Goal: Check status: Check status

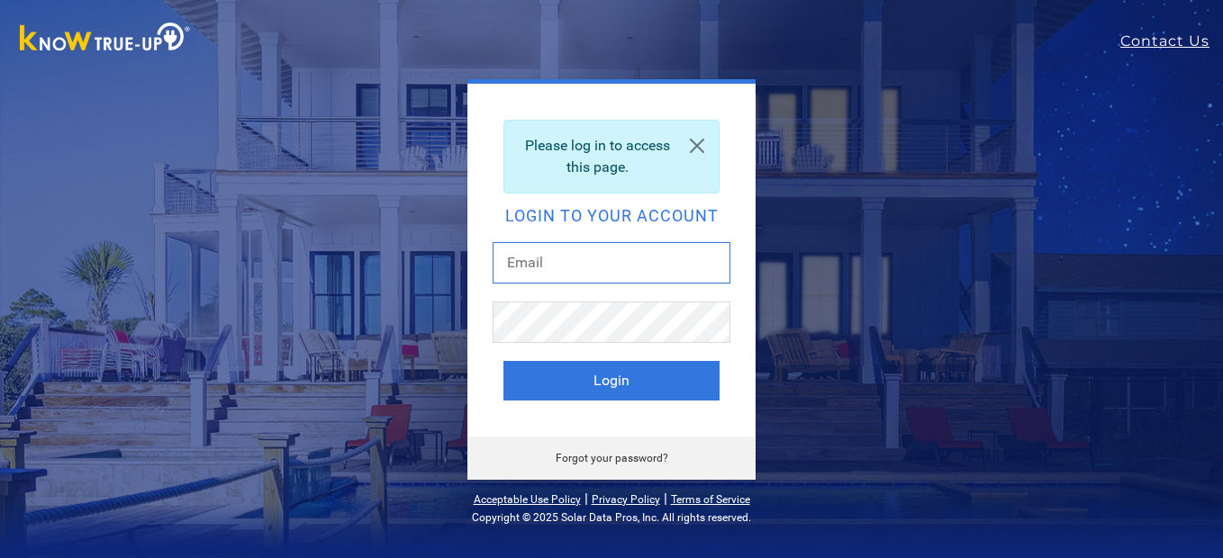
click at [574, 272] on input "text" at bounding box center [612, 262] width 238 height 41
type input "beardad@att.net"
click at [503, 361] on button "Login" at bounding box center [611, 381] width 216 height 40
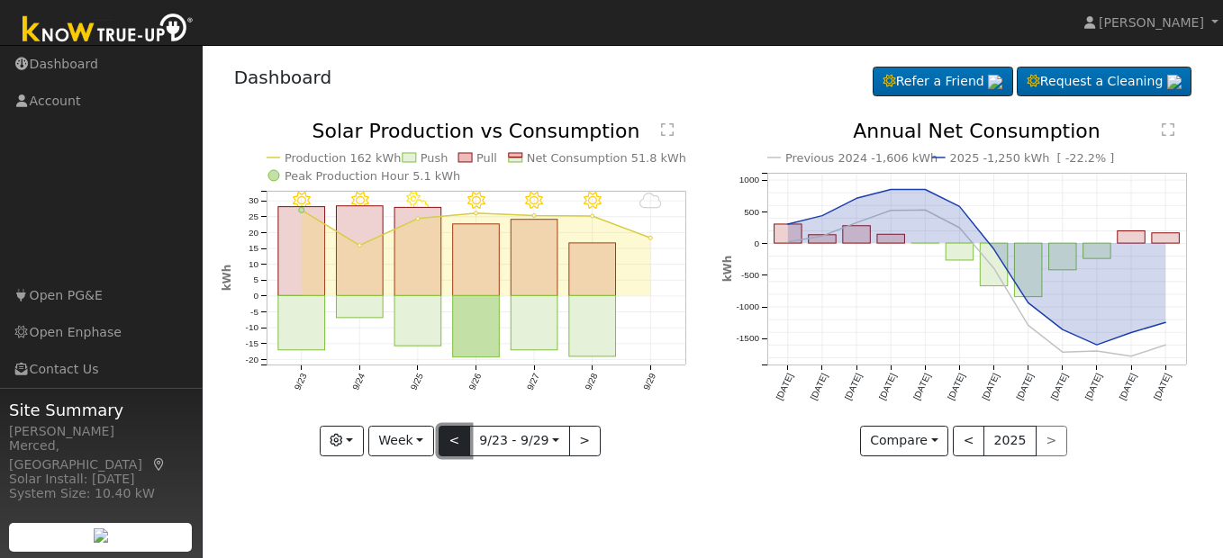
click at [446, 453] on button "<" at bounding box center [455, 441] width 32 height 31
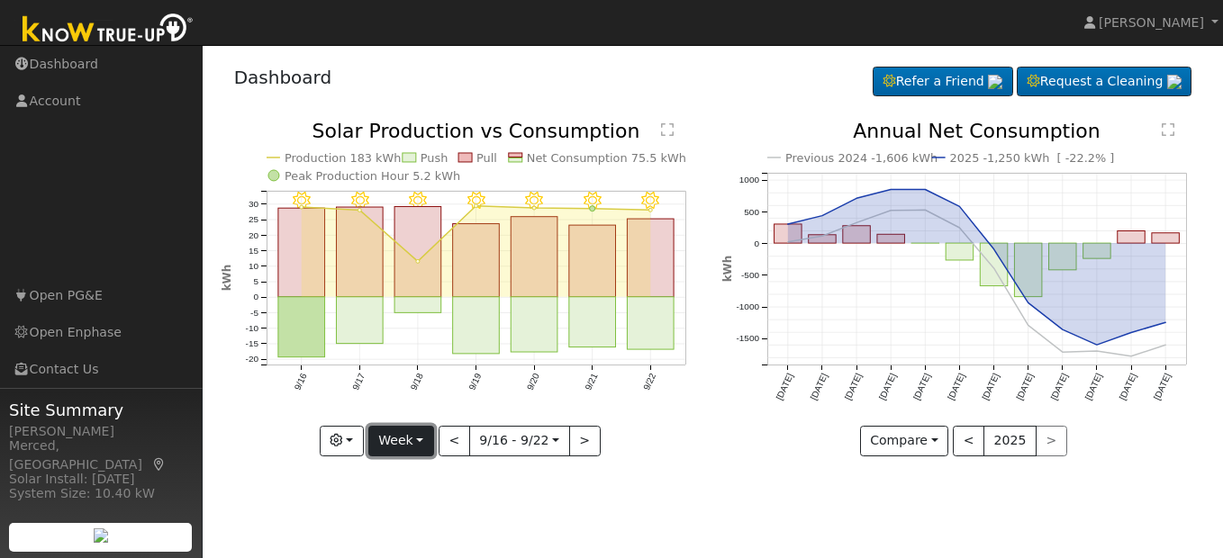
click at [425, 445] on button "Week" at bounding box center [401, 441] width 66 height 31
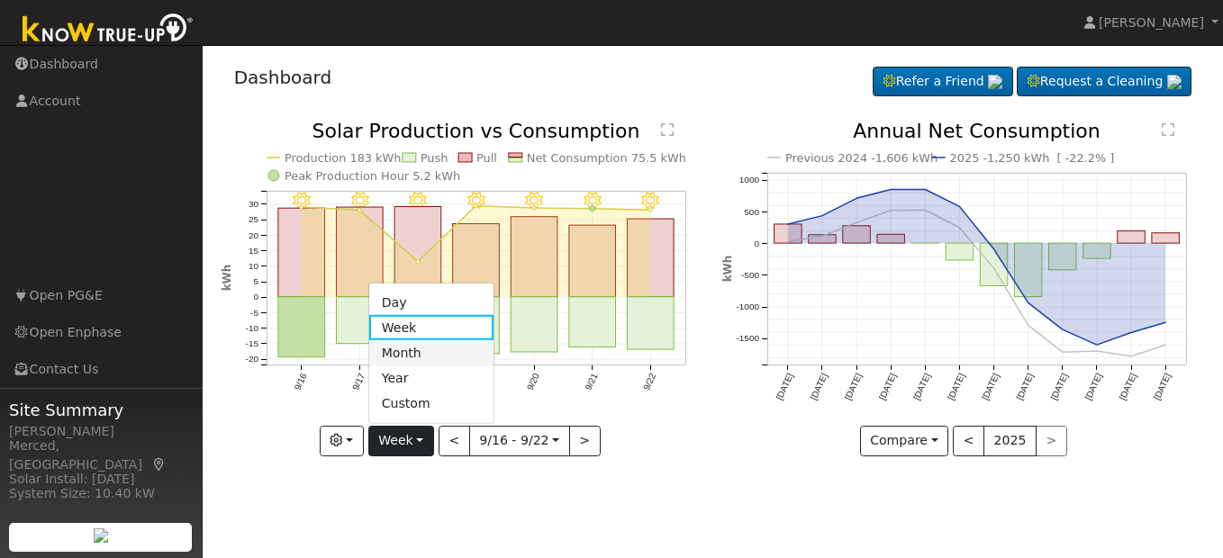
click at [418, 345] on link "Month" at bounding box center [431, 352] width 125 height 25
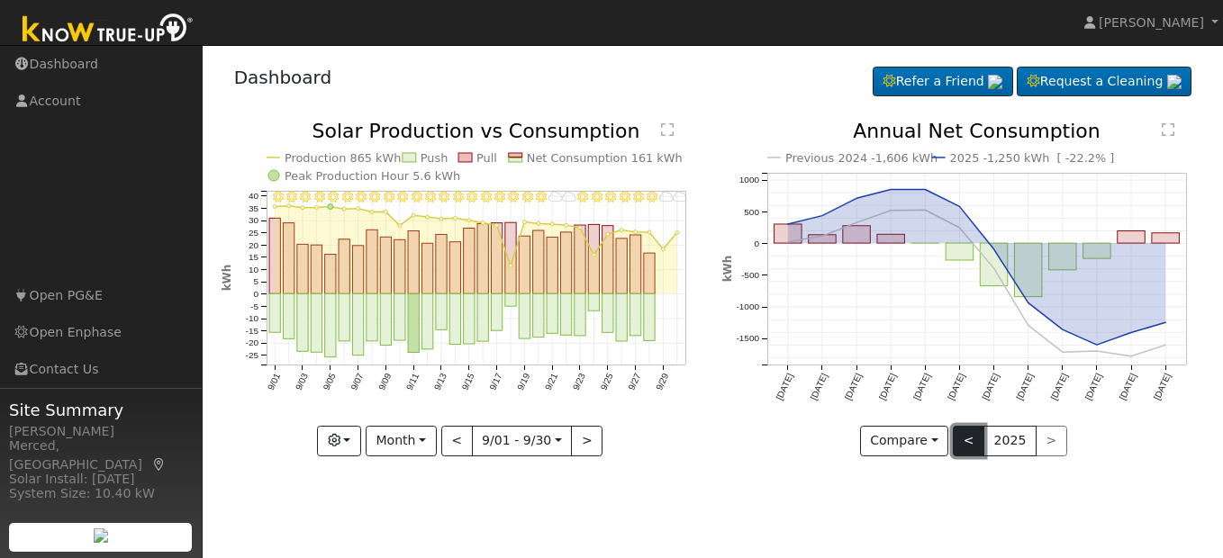
click at [966, 439] on button "<" at bounding box center [969, 441] width 32 height 31
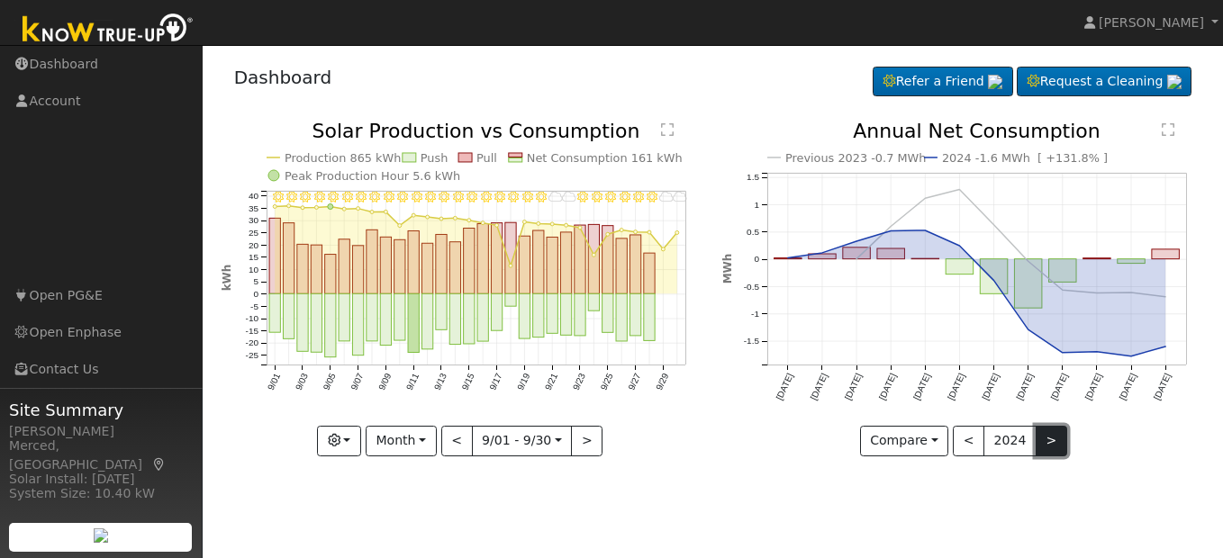
click at [1045, 448] on button ">" at bounding box center [1052, 441] width 32 height 31
click at [0, 0] on div at bounding box center [0, 0] width 0 height 0
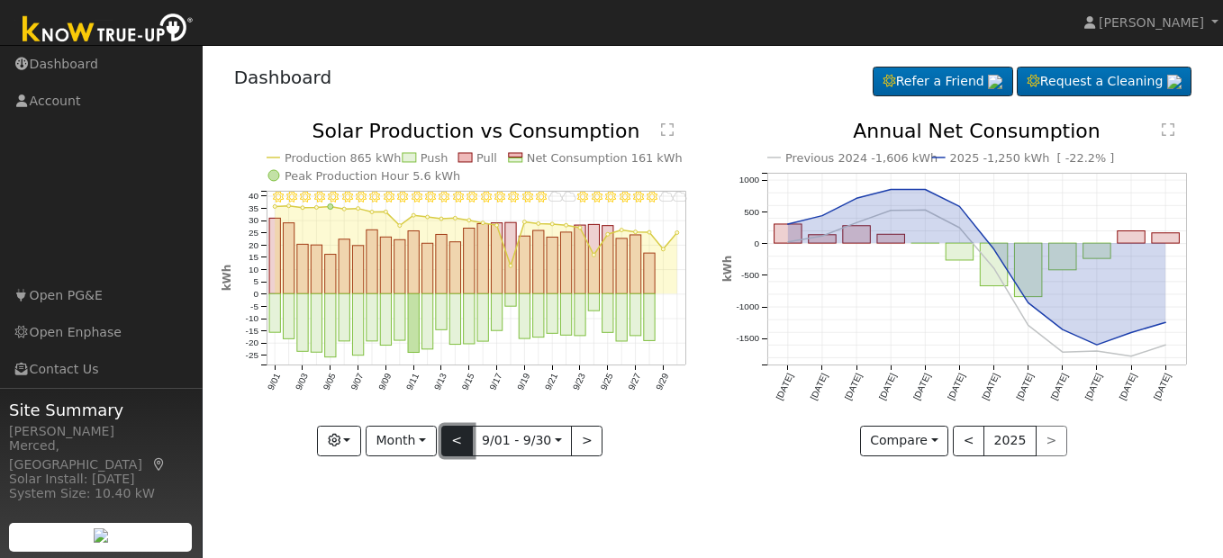
click at [457, 439] on button "<" at bounding box center [457, 441] width 32 height 31
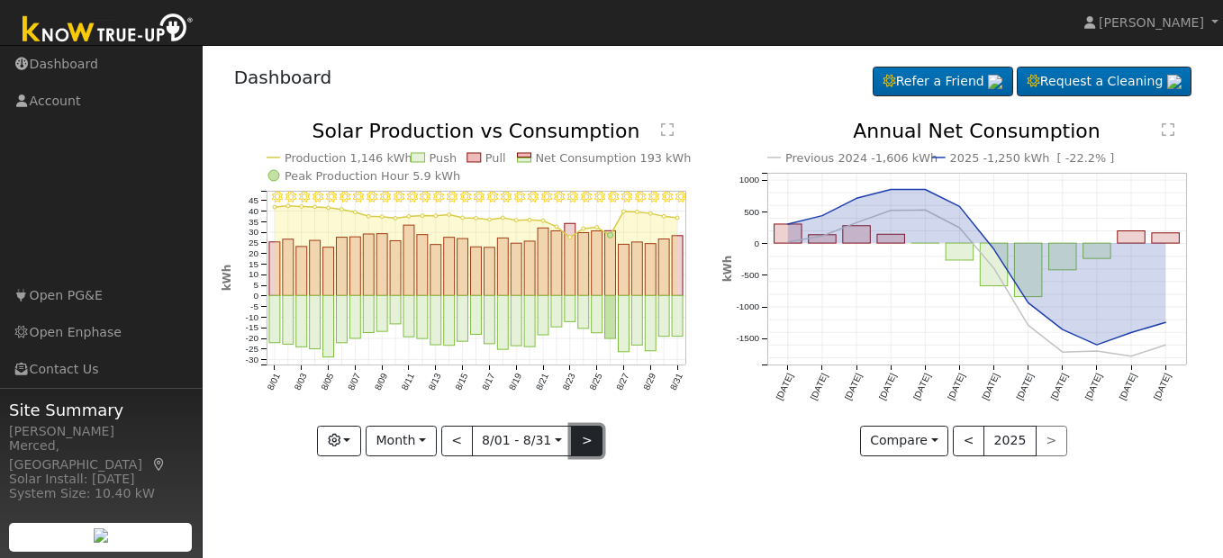
click at [591, 437] on button ">" at bounding box center [587, 441] width 32 height 31
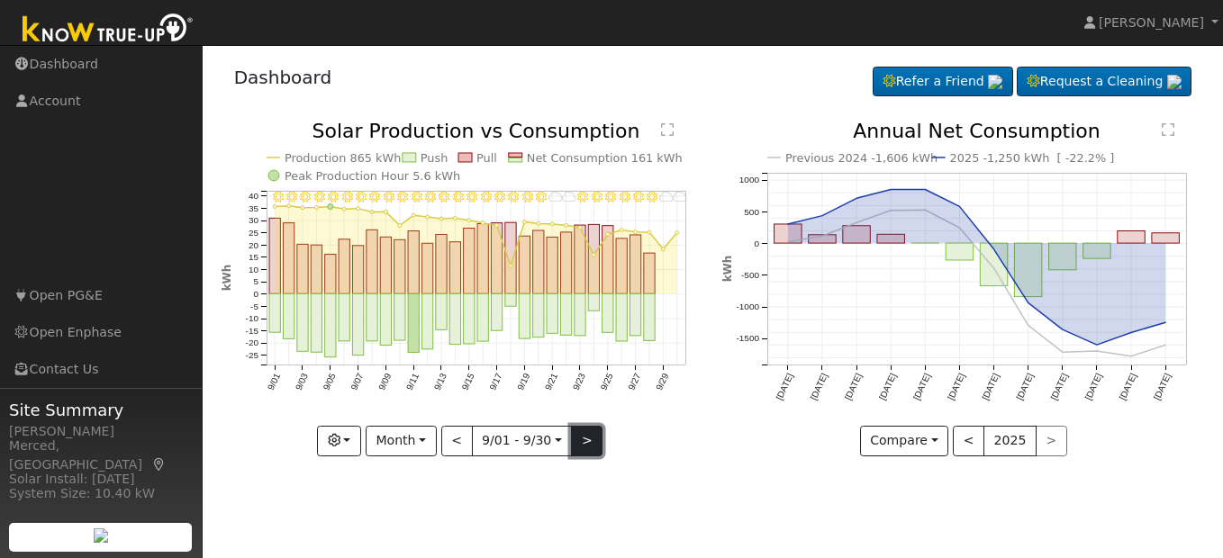
click at [593, 438] on button ">" at bounding box center [587, 441] width 32 height 31
type input "[DATE]"
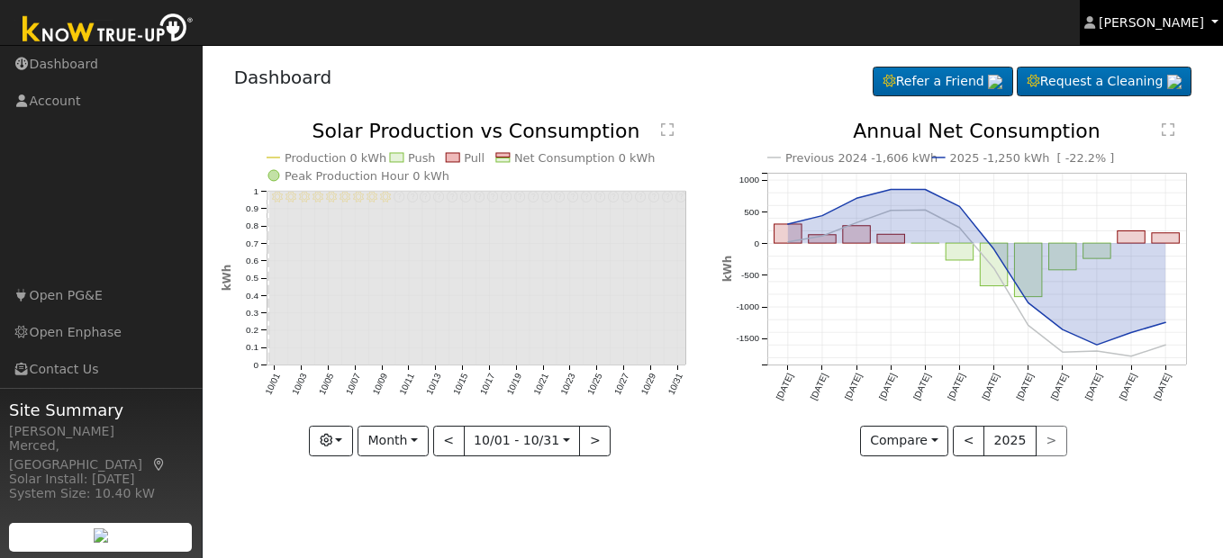
click at [1177, 13] on link "[PERSON_NAME]" at bounding box center [1152, 22] width 144 height 45
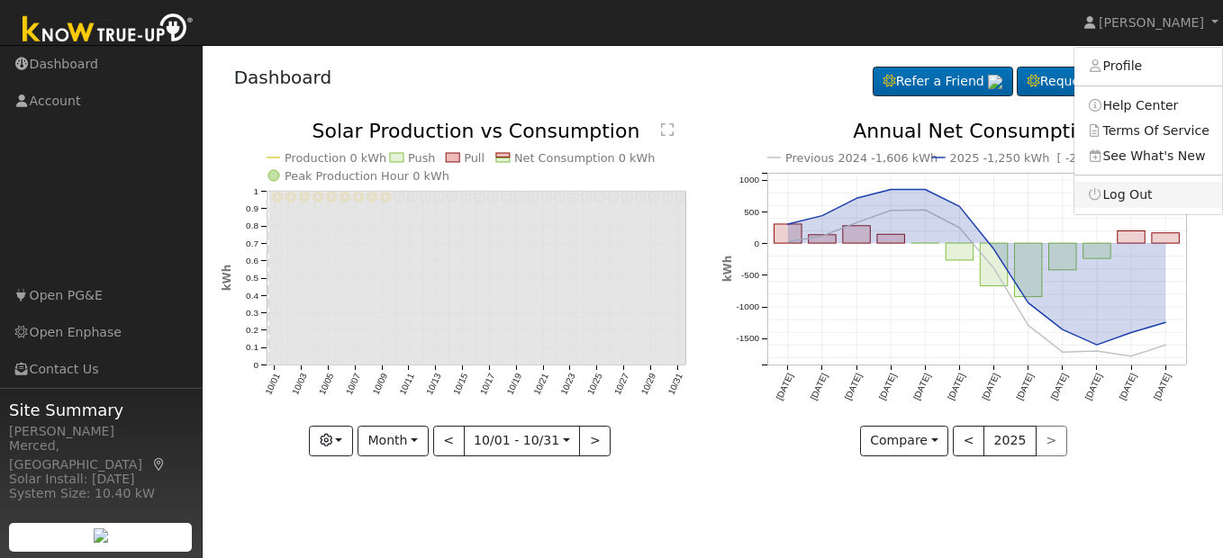
click at [1153, 193] on link "Log Out" at bounding box center [1148, 194] width 148 height 25
